Goal: Transaction & Acquisition: Obtain resource

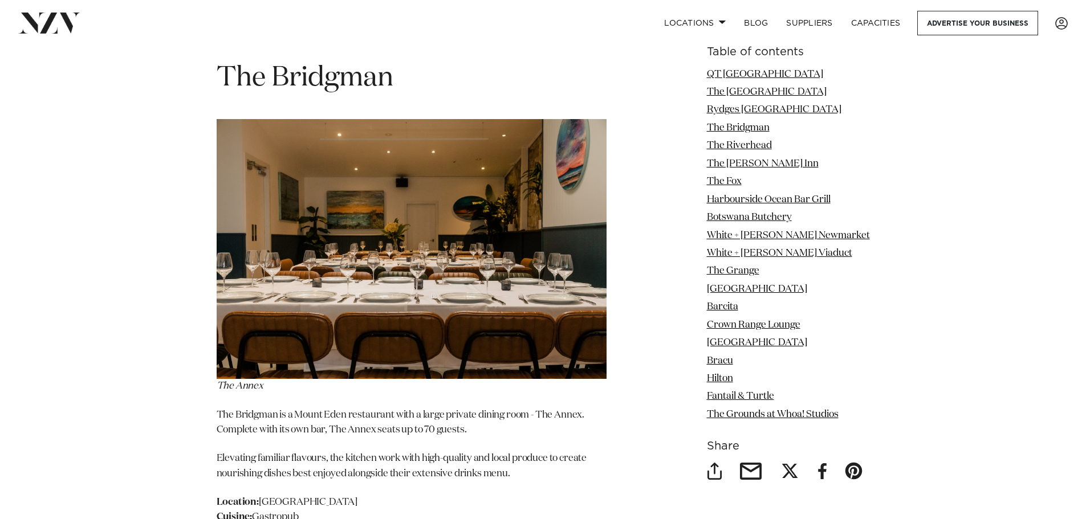
scroll to position [3136, 0]
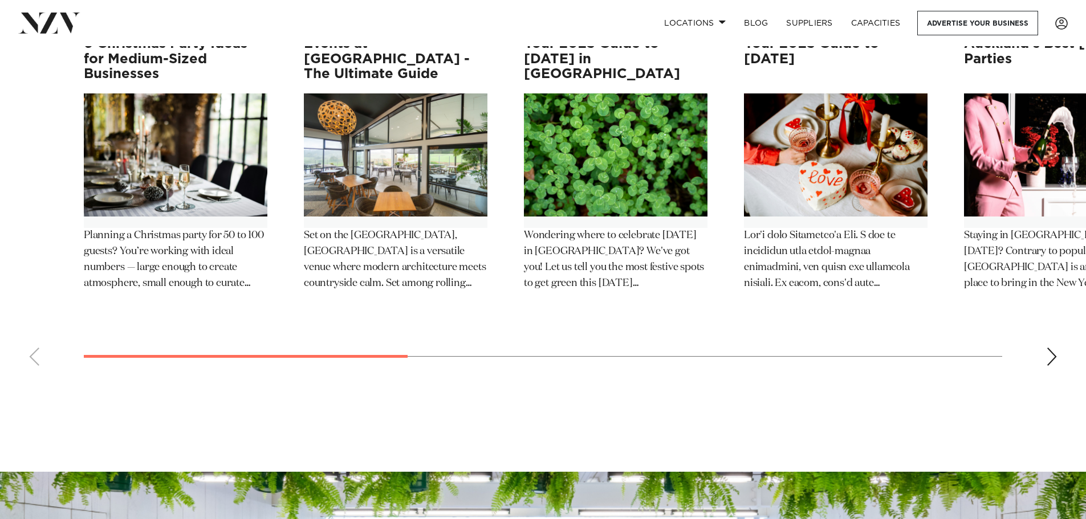
scroll to position [12716, 0]
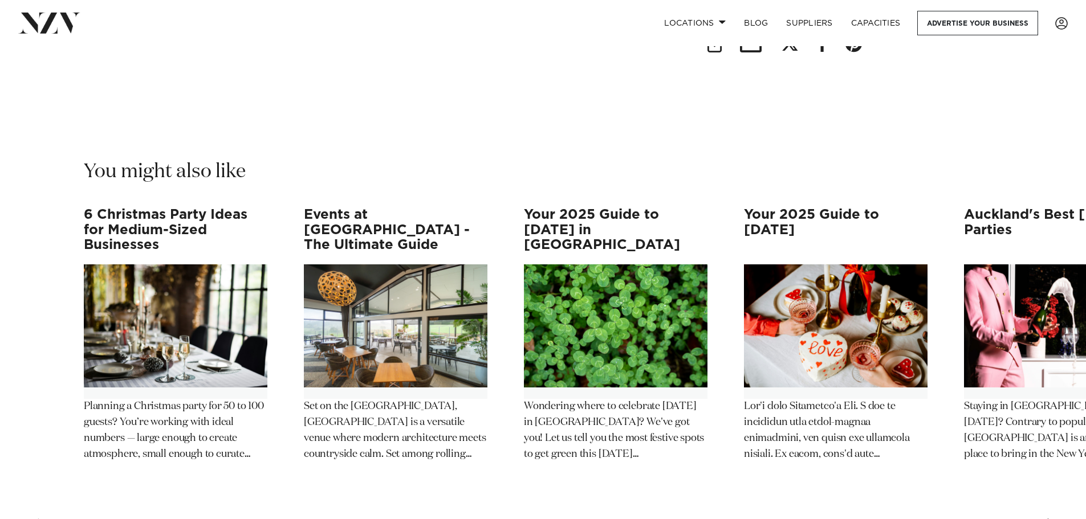
click at [198, 399] on p "Planning a Christmas party for 50 to 100 guests? You’re working with ideal numb…" at bounding box center [176, 431] width 184 height 64
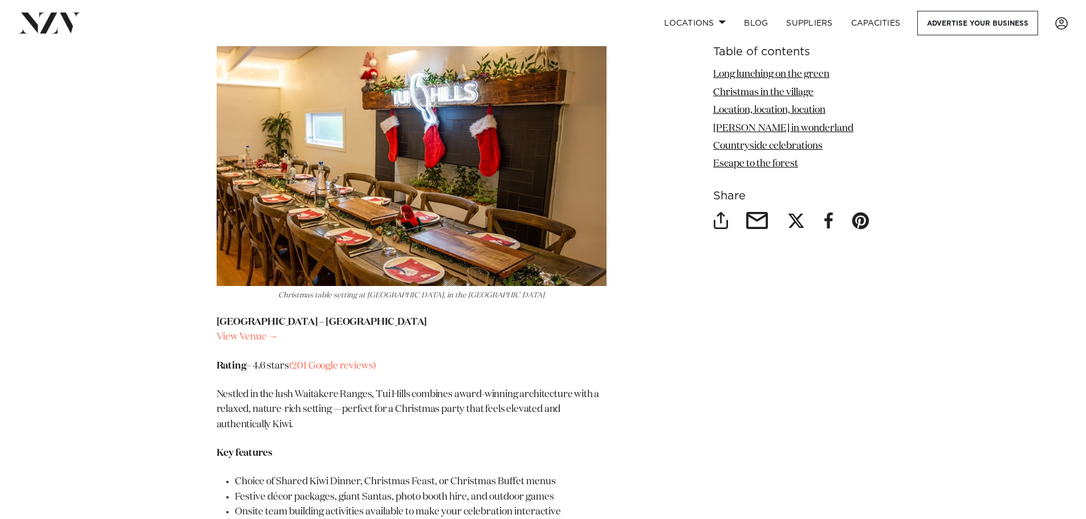
scroll to position [5018, 0]
click at [245, 333] on link "View Venue →" at bounding box center [248, 338] width 62 height 10
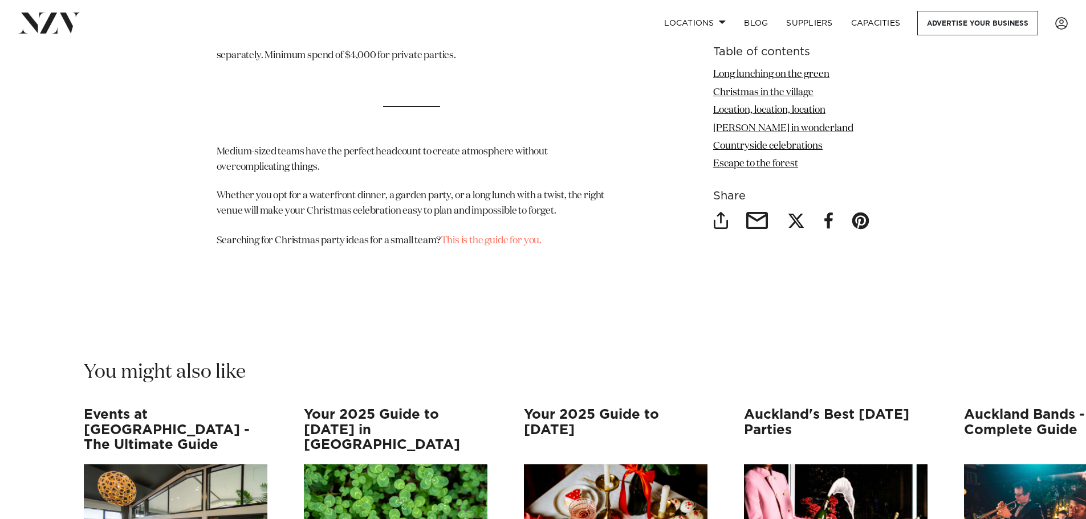
scroll to position [5645, 0]
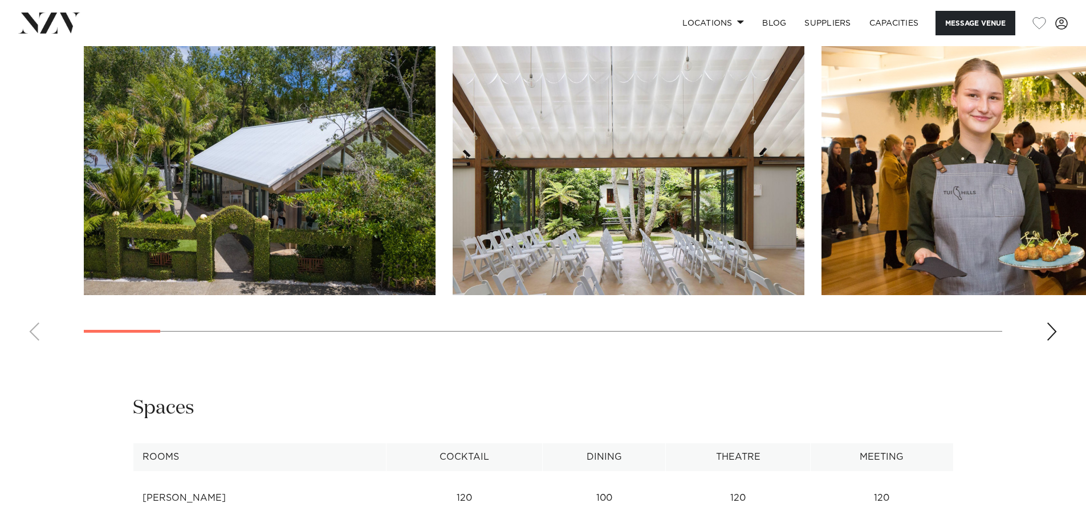
scroll to position [1483, 0]
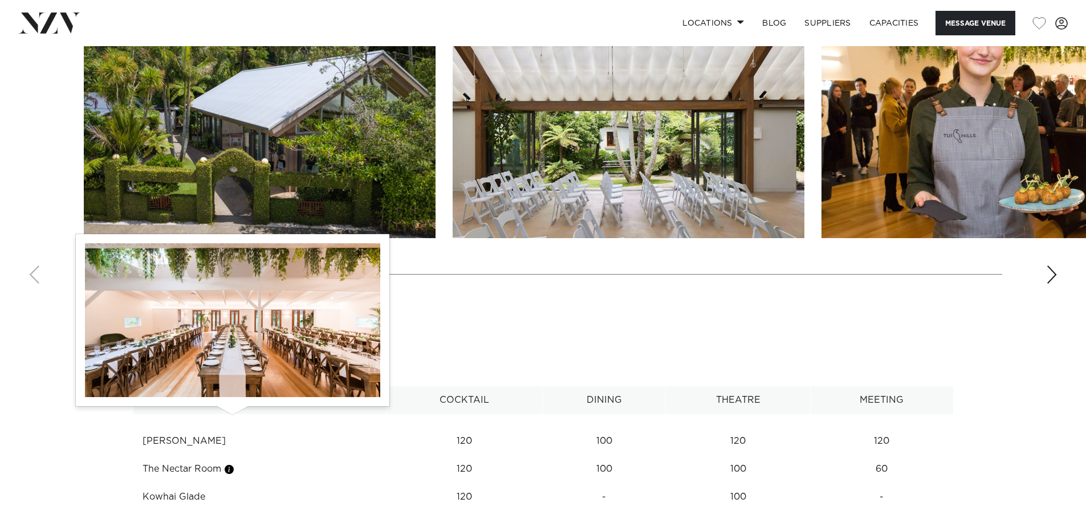
click at [233, 464] on button "button" at bounding box center [229, 469] width 11 height 11
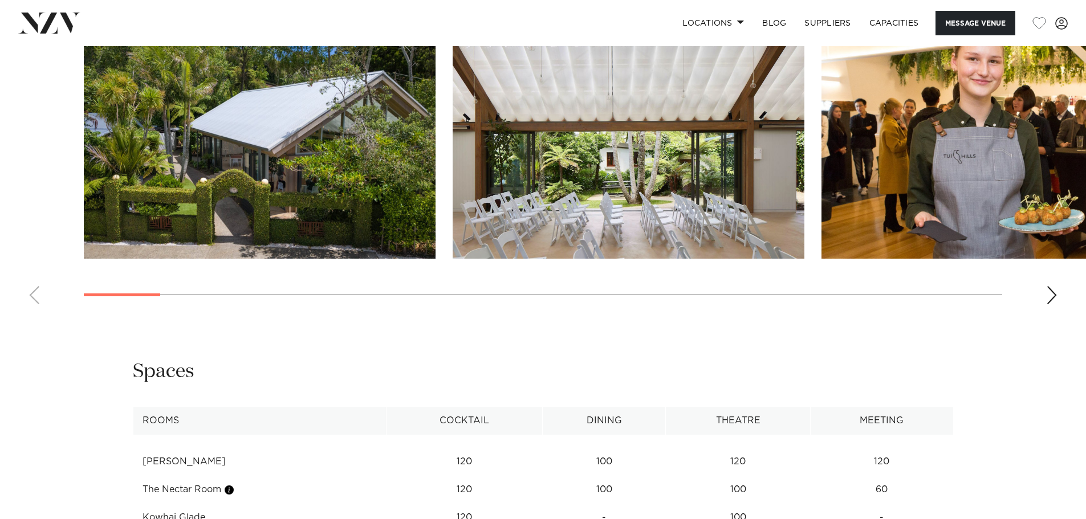
scroll to position [1426, 0]
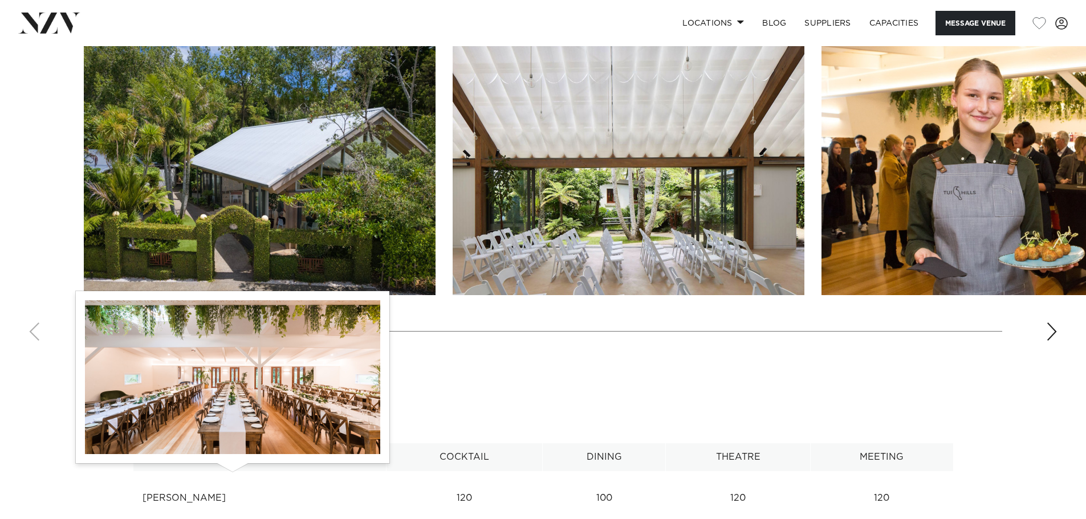
click at [235, 519] on button "button" at bounding box center [229, 526] width 11 height 11
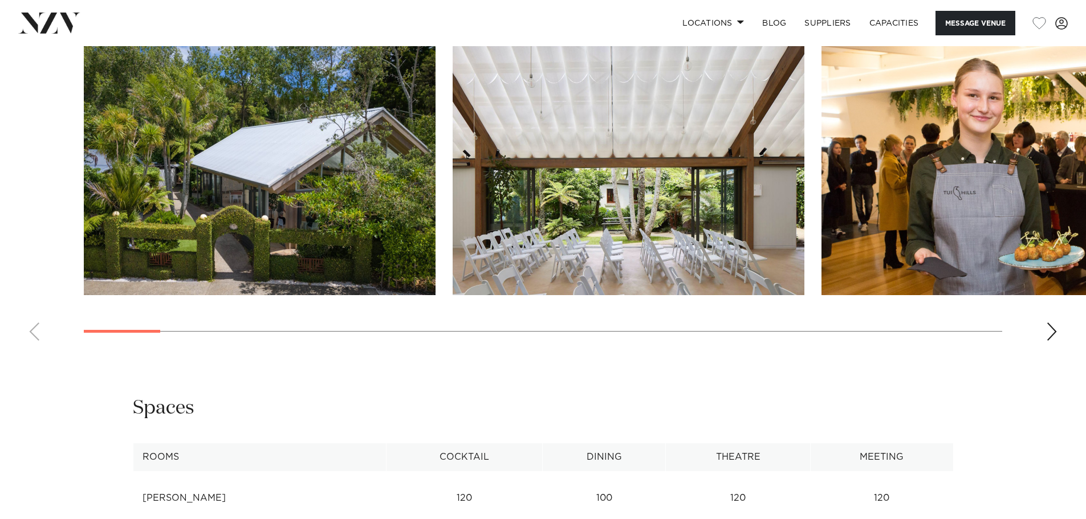
click at [243, 485] on td "Nikau Pavilion" at bounding box center [260, 499] width 254 height 28
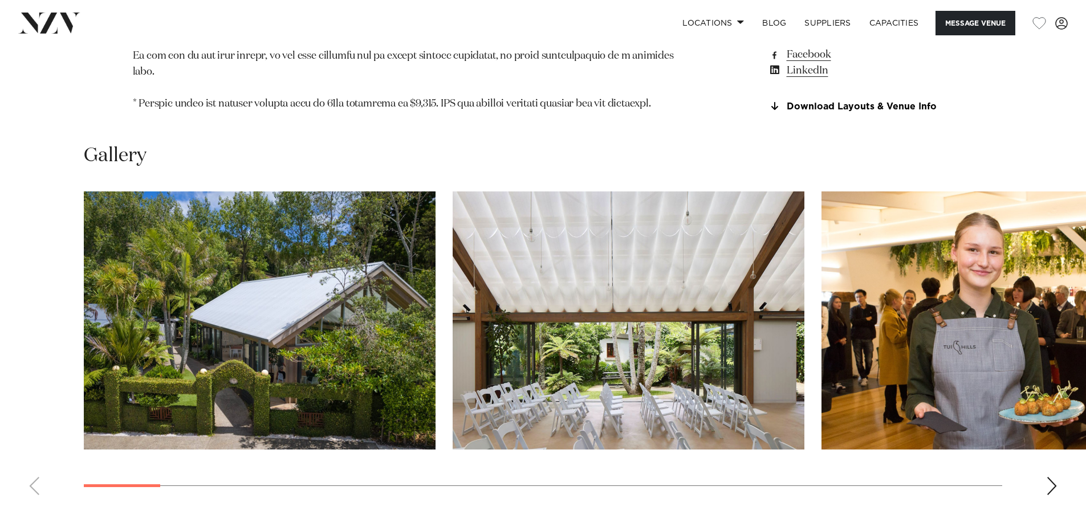
scroll to position [1254, 0]
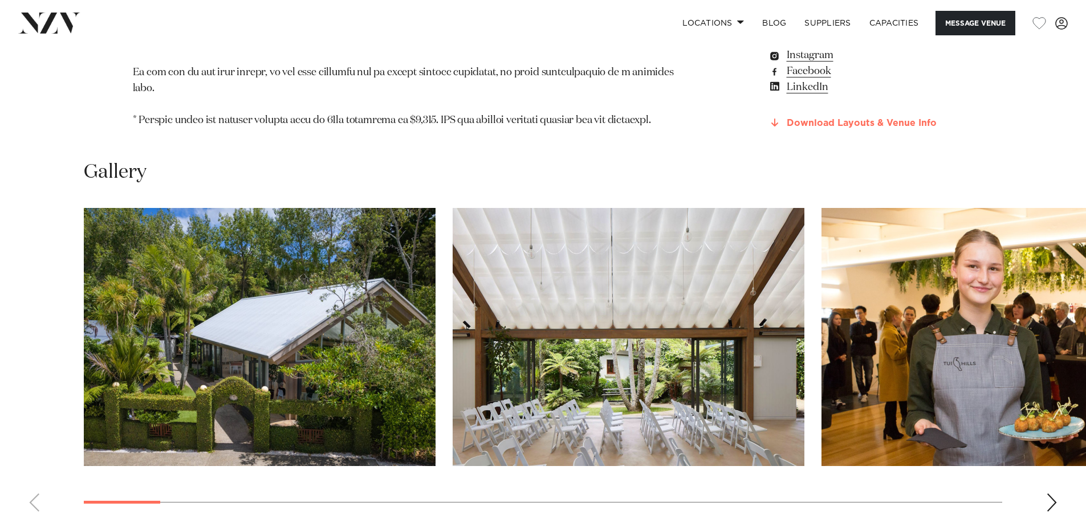
click at [838, 119] on link "Download Layouts & Venue Info" at bounding box center [861, 124] width 186 height 10
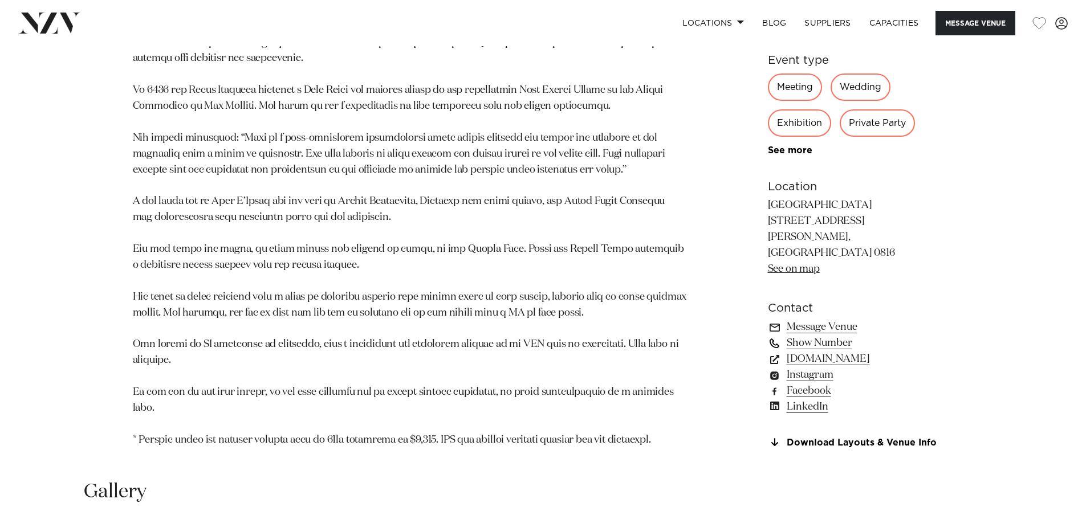
scroll to position [912, 0]
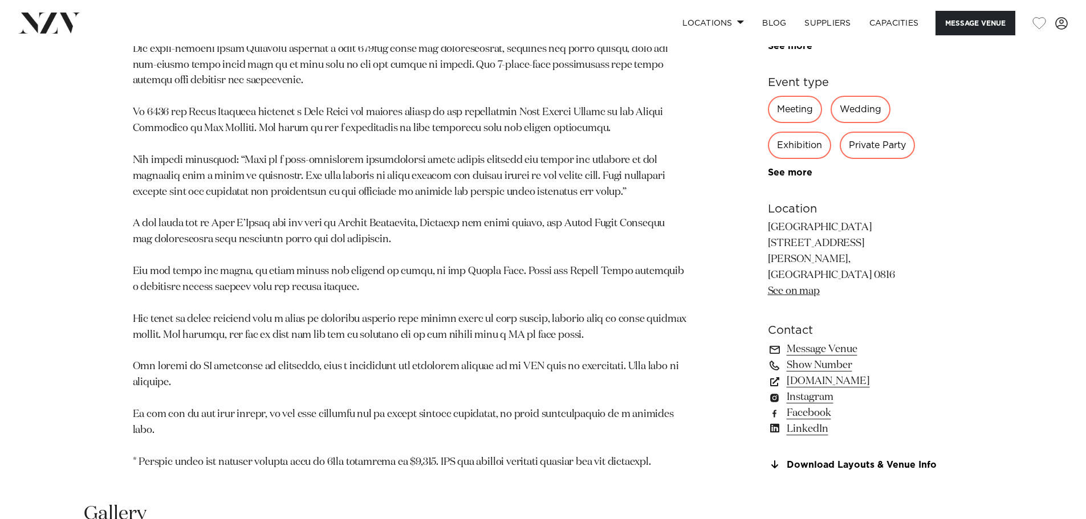
click at [793, 286] on link "See on map" at bounding box center [794, 291] width 52 height 10
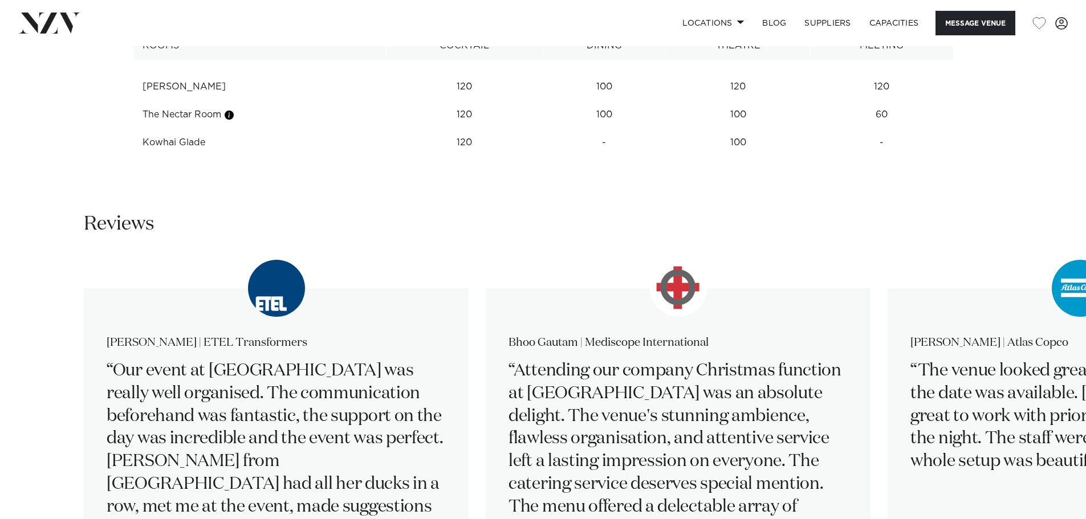
scroll to position [1882, 0]
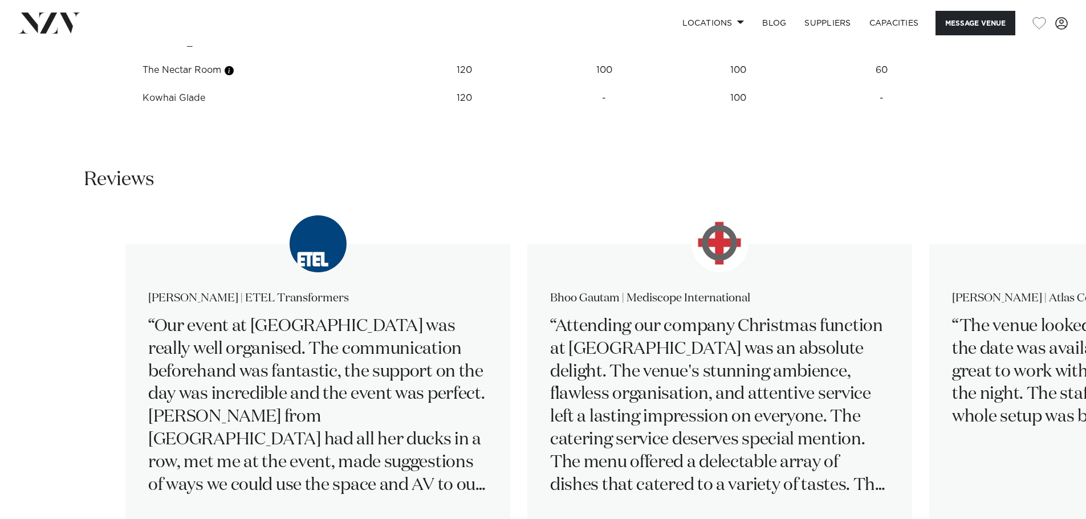
click at [538, 519] on html "Locations Auckland Wellington Christchurch Queenstown Hamilton Northland Bay of…" at bounding box center [543, 238] width 1086 height 4240
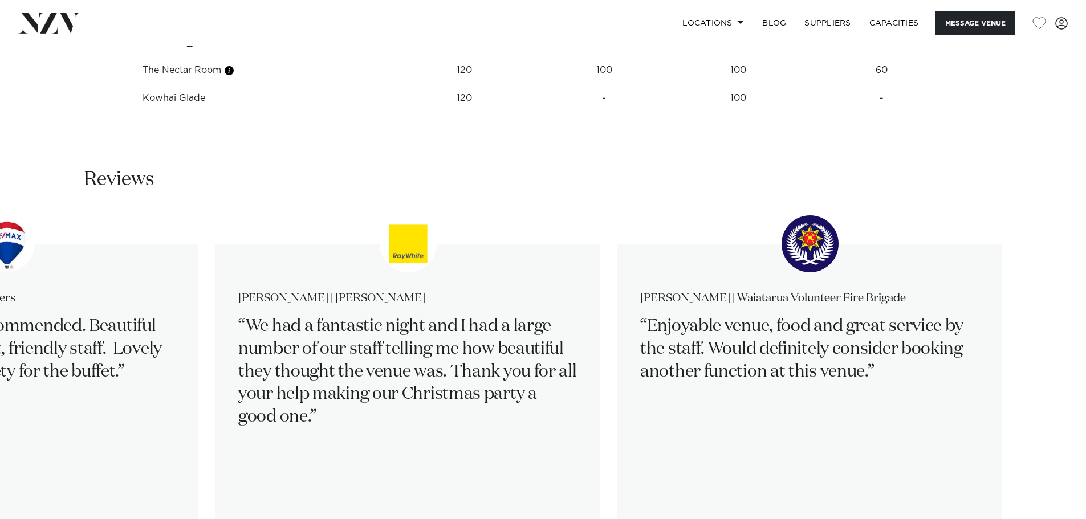
click at [947, 504] on swiper-container "Samantha Lines | ETEL Transformers Our event at Tui Hills was really well organ…" at bounding box center [543, 400] width 1086 height 369
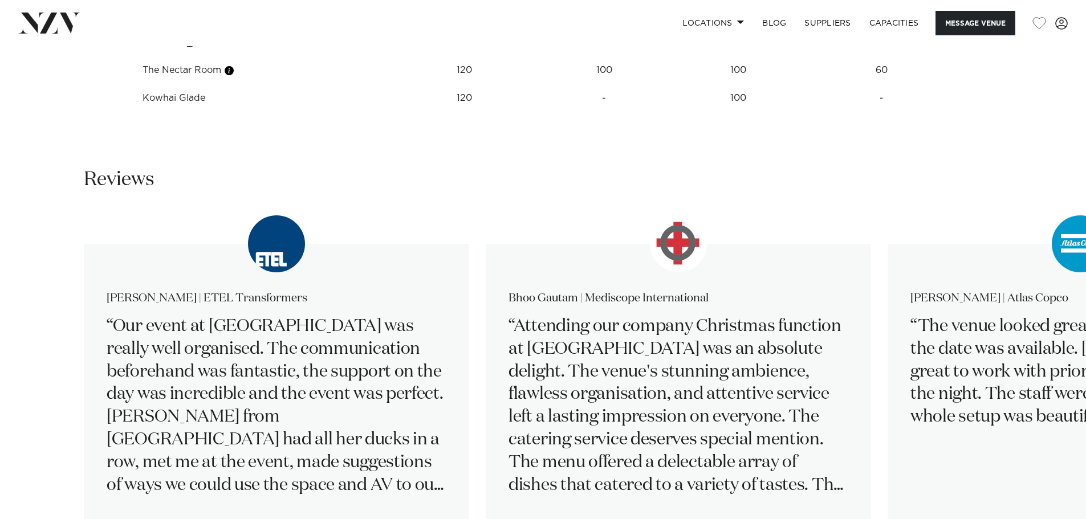
click at [84, 475] on swiper-container "Samantha Lines | ETEL Transformers Our event at Tui Hills was really well organ…" at bounding box center [543, 400] width 1086 height 369
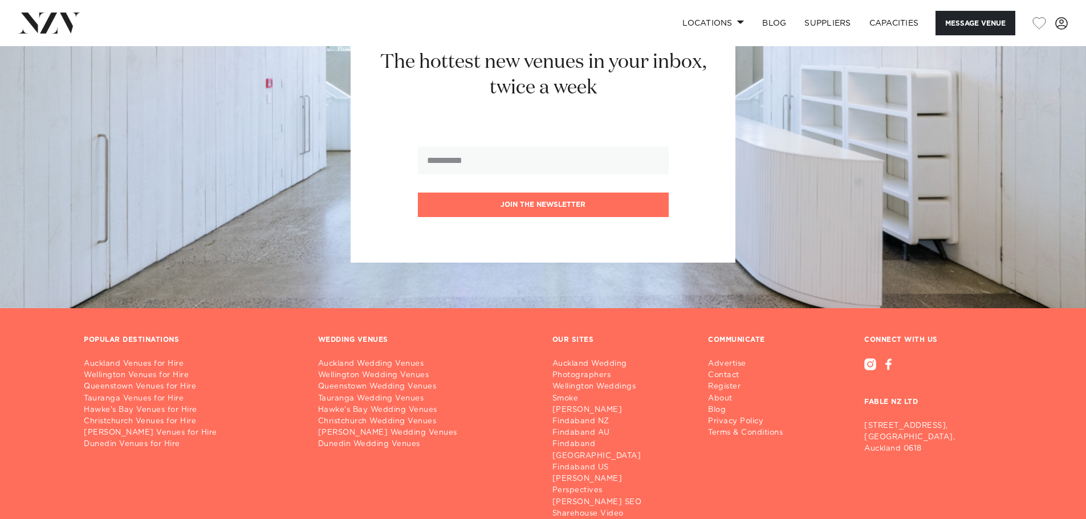
scroll to position [3635, 0]
